Goal: Task Accomplishment & Management: Manage account settings

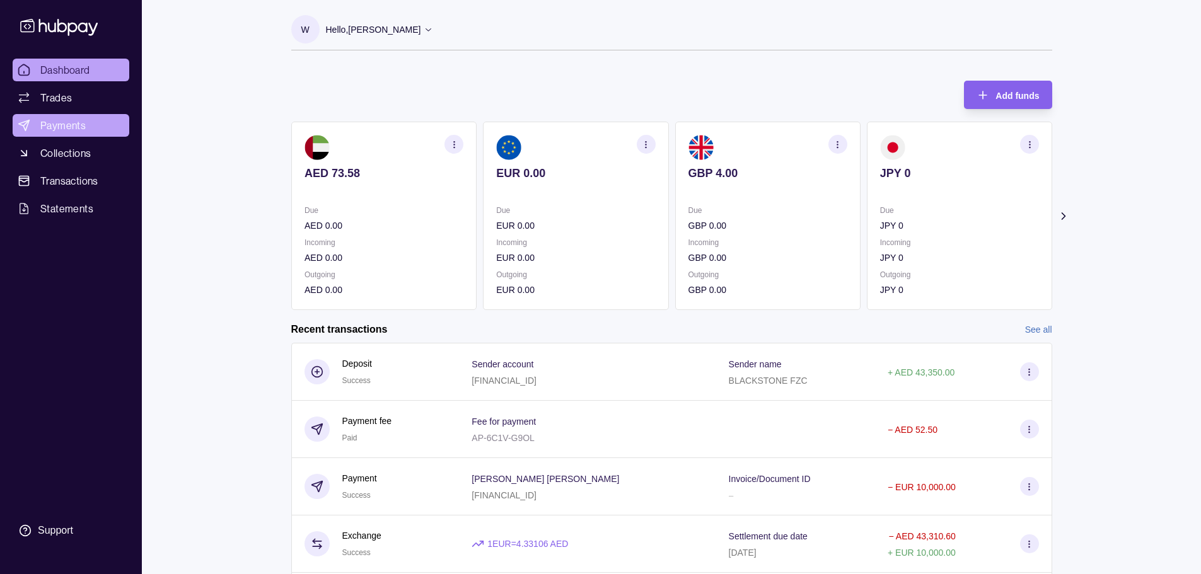
click at [91, 128] on link "Payments" at bounding box center [71, 125] width 117 height 23
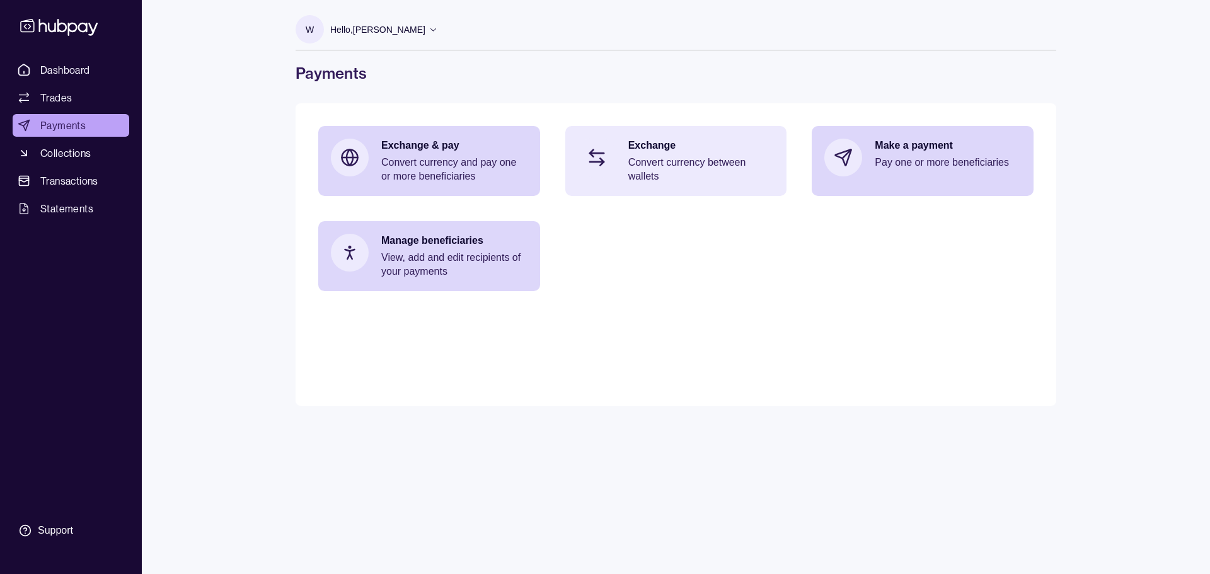
click at [700, 151] on p "Exchange" at bounding box center [702, 146] width 146 height 14
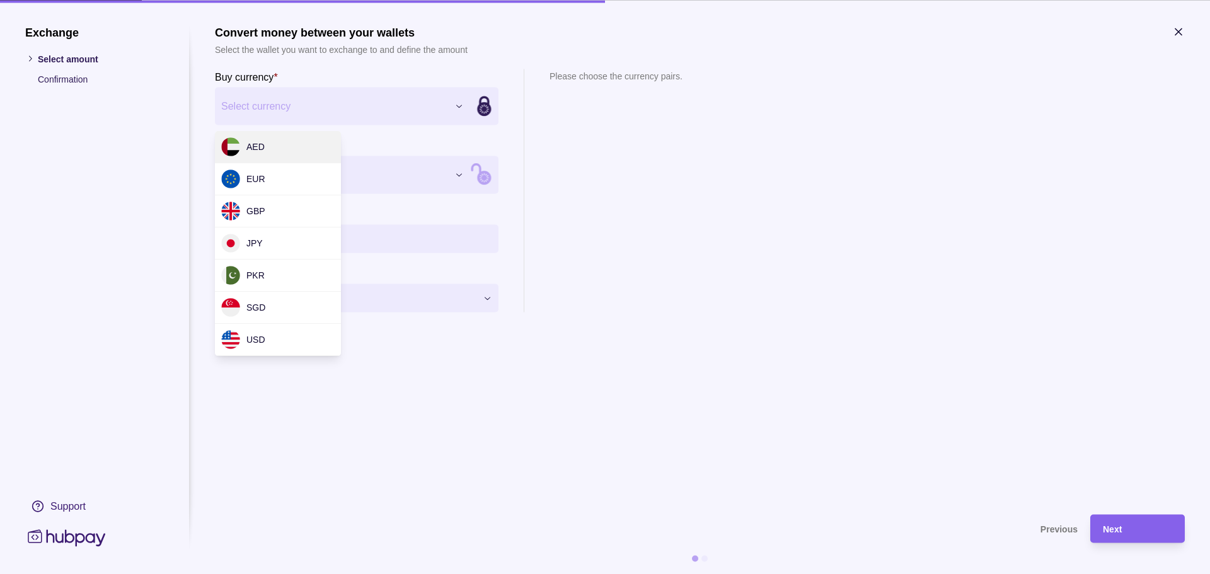
click at [311, 574] on div "Exchange Select amount Confirmation Support Convert money between your wallets …" at bounding box center [605, 574] width 1210 height 0
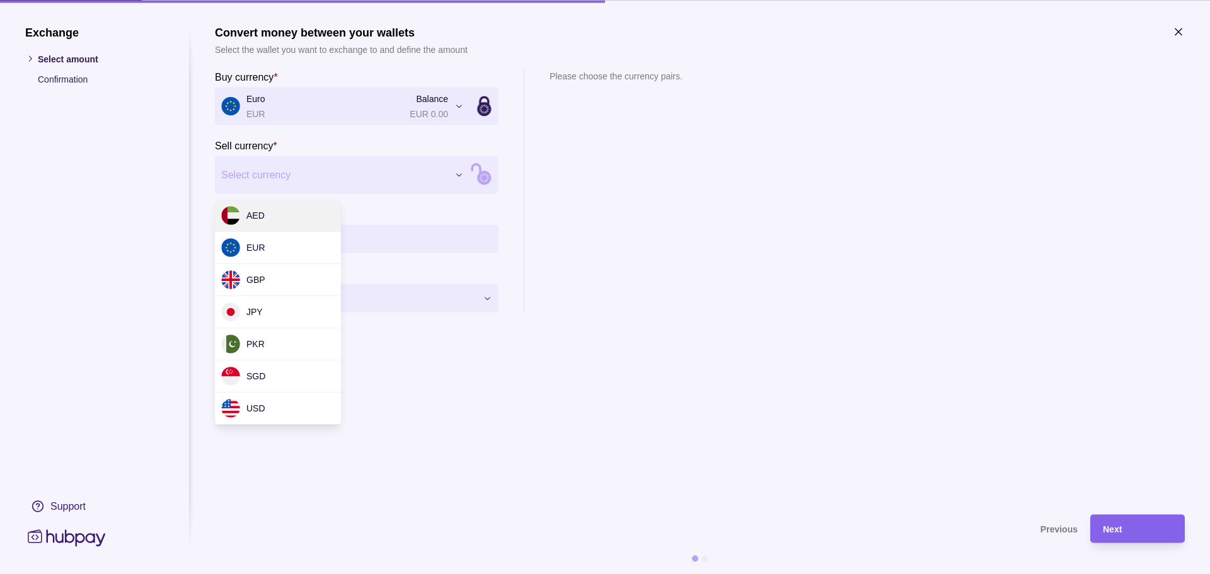
click at [315, 574] on div "Exchange Select amount Confirmation Support Convert money between your wallets …" at bounding box center [605, 574] width 1210 height 0
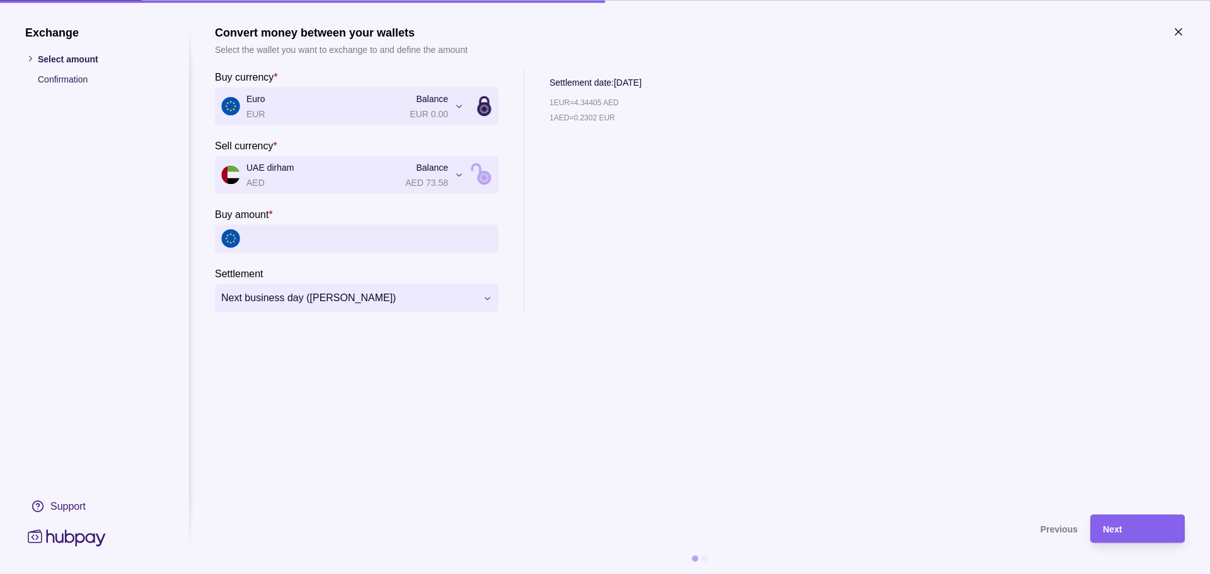
click at [1182, 33] on icon "button" at bounding box center [1179, 31] width 13 height 13
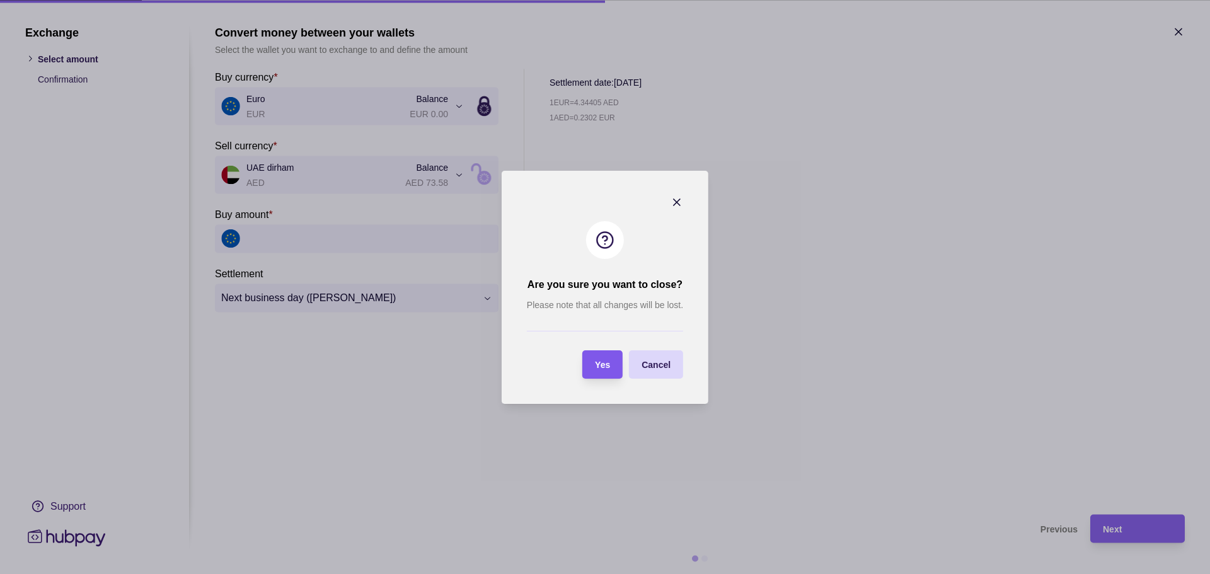
click at [603, 364] on span "Yes" at bounding box center [602, 365] width 15 height 10
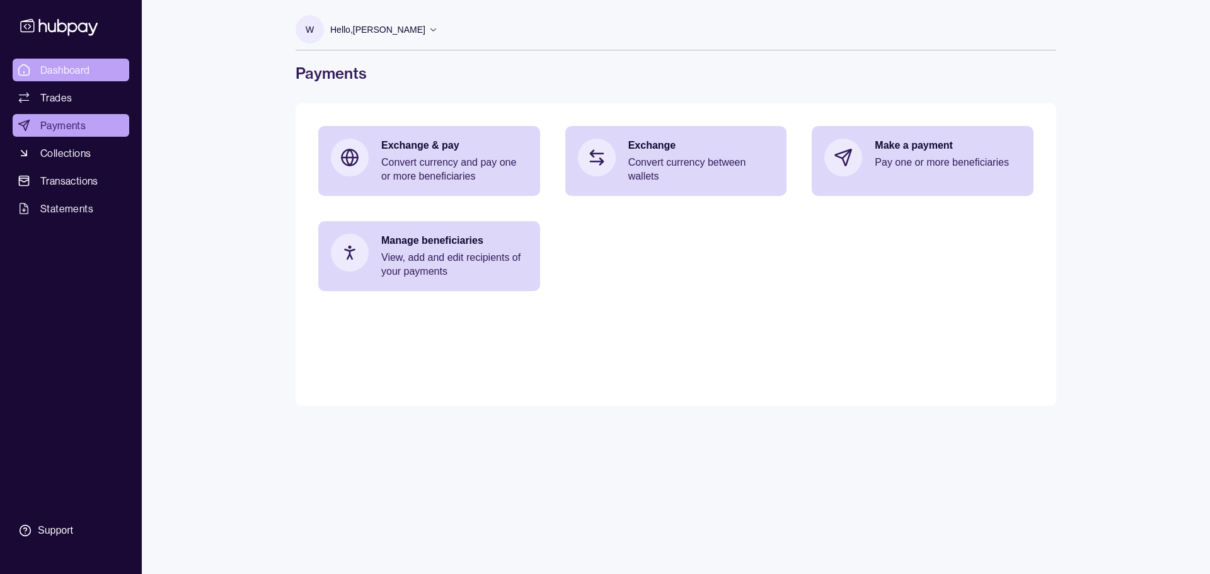
click at [78, 65] on span "Dashboard" at bounding box center [65, 69] width 50 height 15
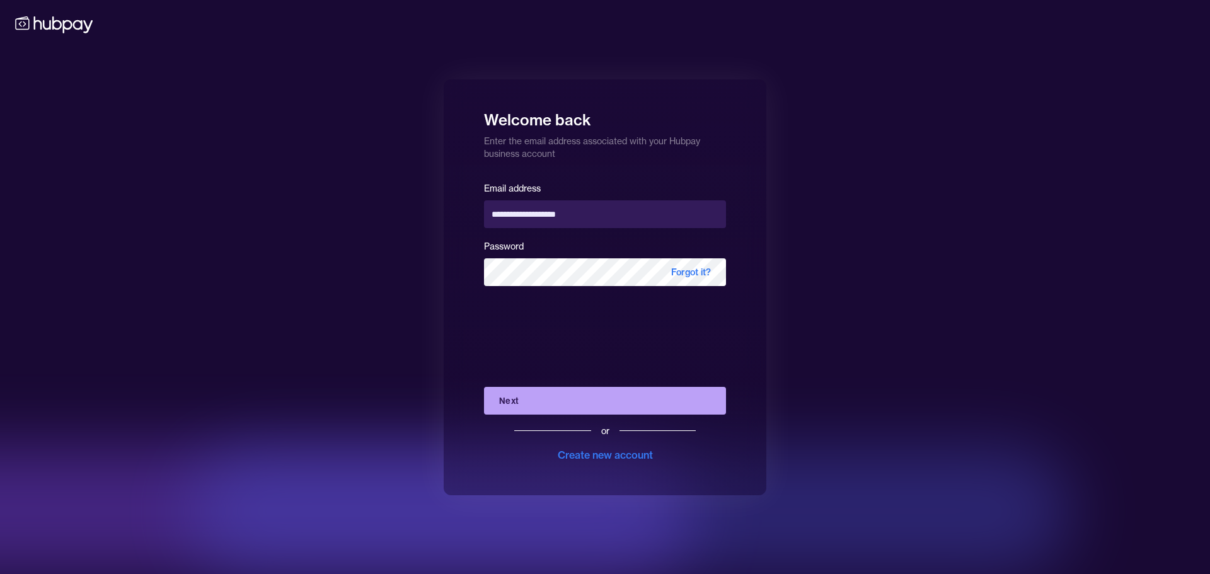
click at [526, 401] on button "Next" at bounding box center [605, 401] width 242 height 28
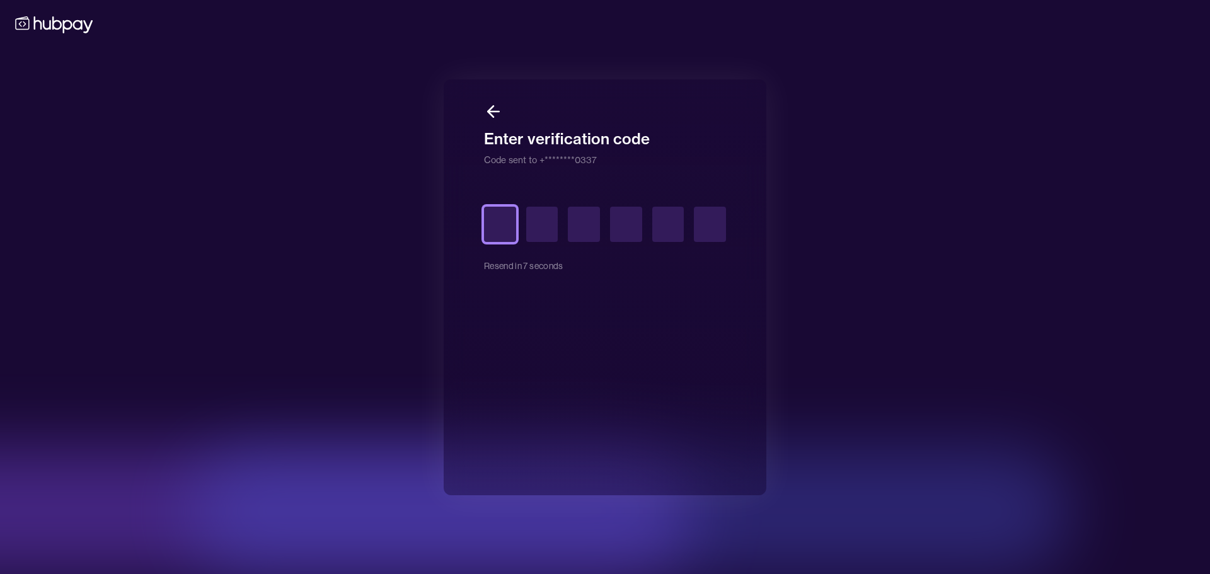
type input "*"
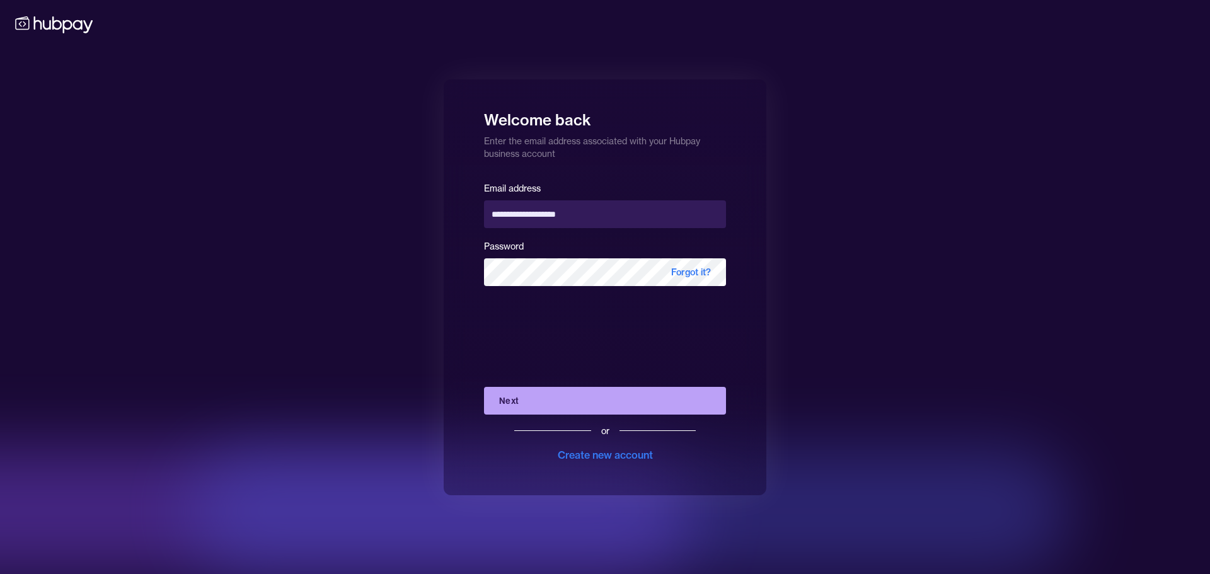
click at [518, 403] on button "Next" at bounding box center [605, 401] width 242 height 28
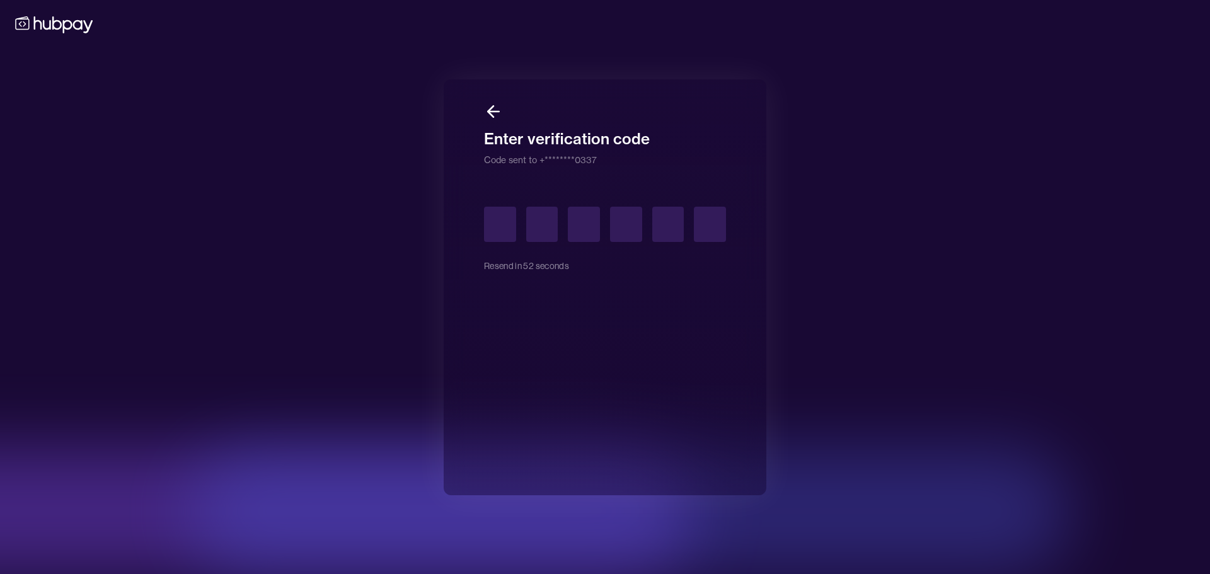
drag, startPoint x: 20, startPoint y: 153, endPoint x: 59, endPoint y: 162, distance: 40.7
click at [20, 153] on div "Enter verification code Code sent to +********0337 Resend in 52 seconds" at bounding box center [605, 287] width 1210 height 574
